Goal: Information Seeking & Learning: Learn about a topic

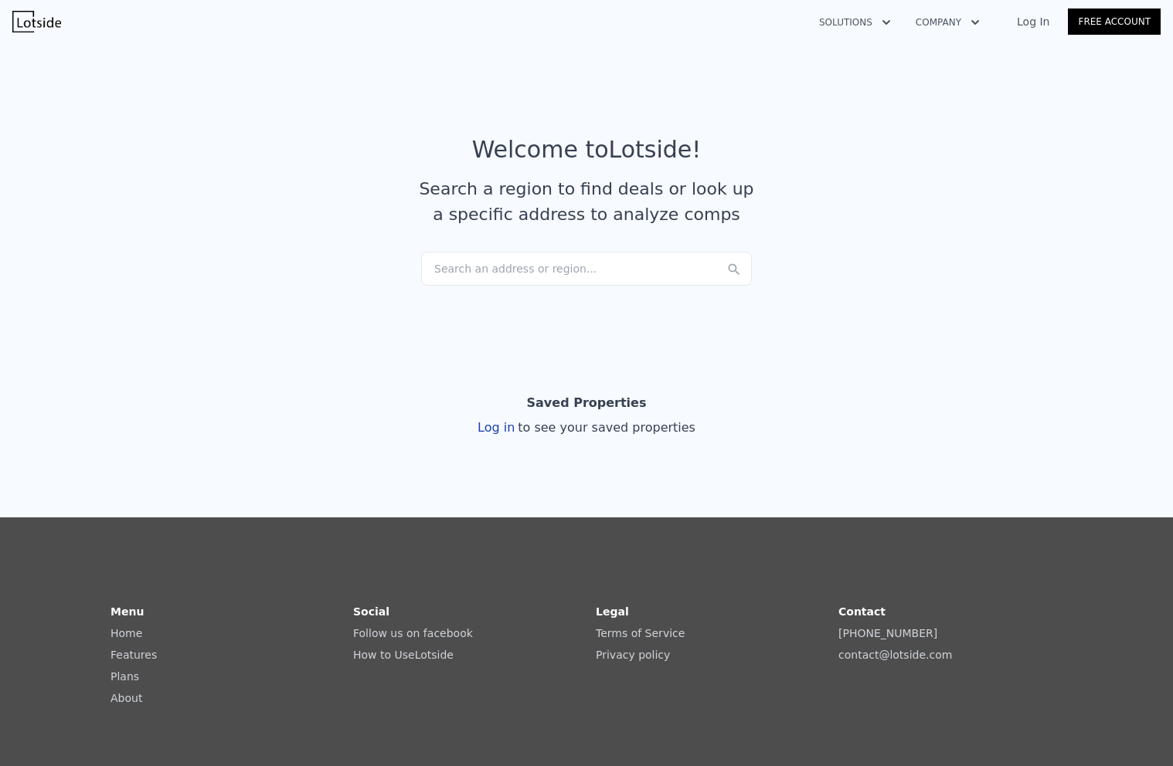
click at [1034, 25] on link "Log In" at bounding box center [1033, 21] width 70 height 15
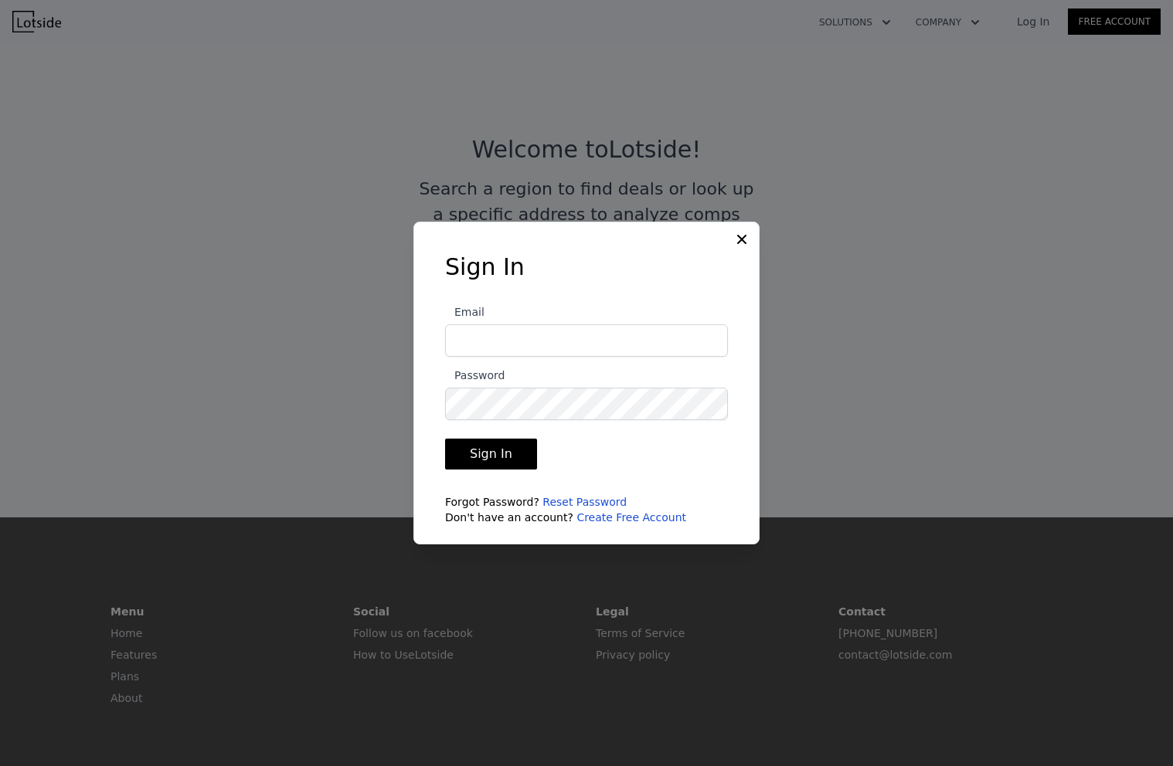
click at [583, 339] on input "Email" at bounding box center [586, 340] width 283 height 32
type input "[EMAIL_ADDRESS][DOMAIN_NAME]"
click at [491, 458] on button "Sign In" at bounding box center [491, 454] width 92 height 31
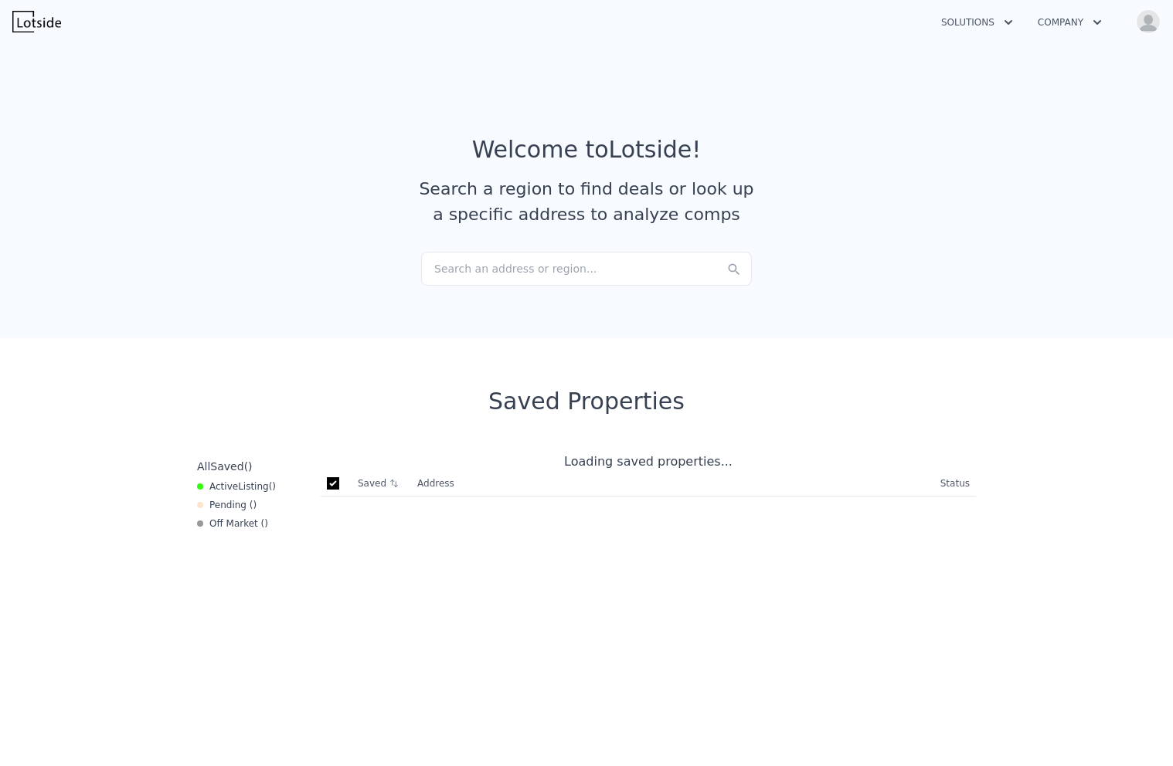
checkbox input "true"
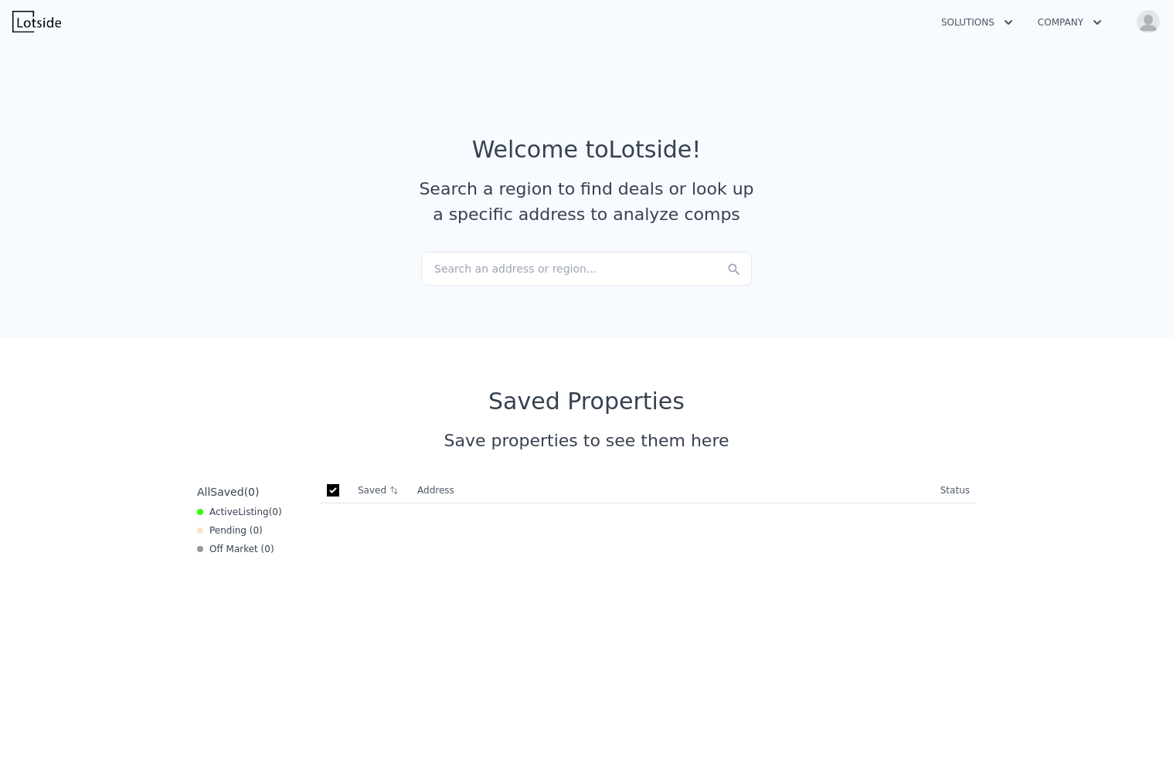
click at [532, 266] on div "Search an address or region..." at bounding box center [586, 269] width 331 height 34
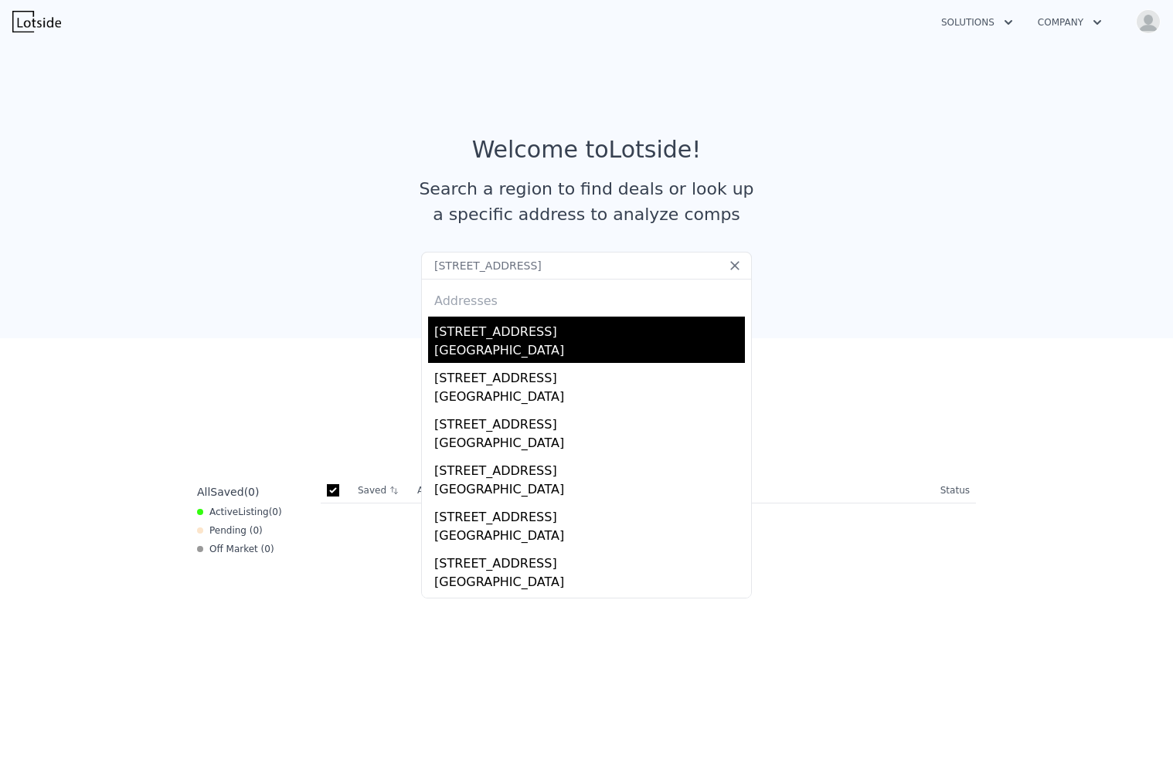
type input "[STREET_ADDRESS]"
click at [483, 347] on div "[GEOGRAPHIC_DATA]" at bounding box center [589, 352] width 311 height 22
